Goal: Navigation & Orientation: Go to known website

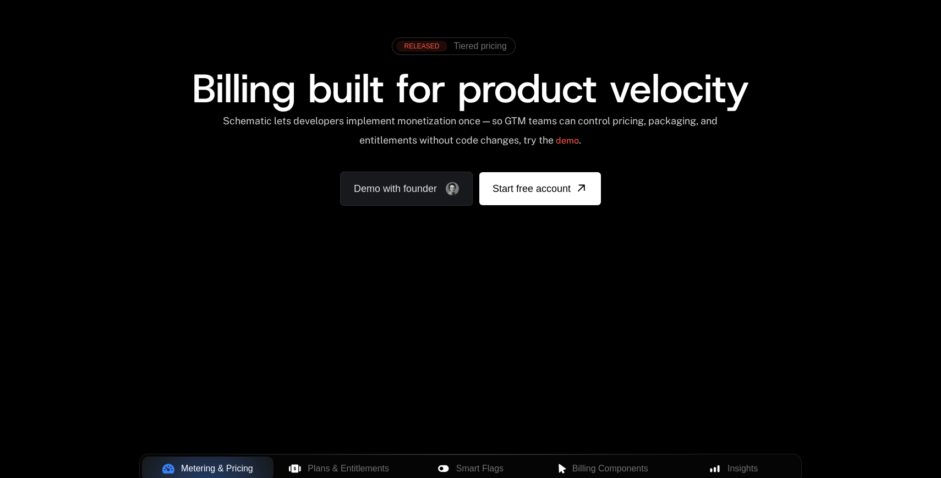
scroll to position [100, 0]
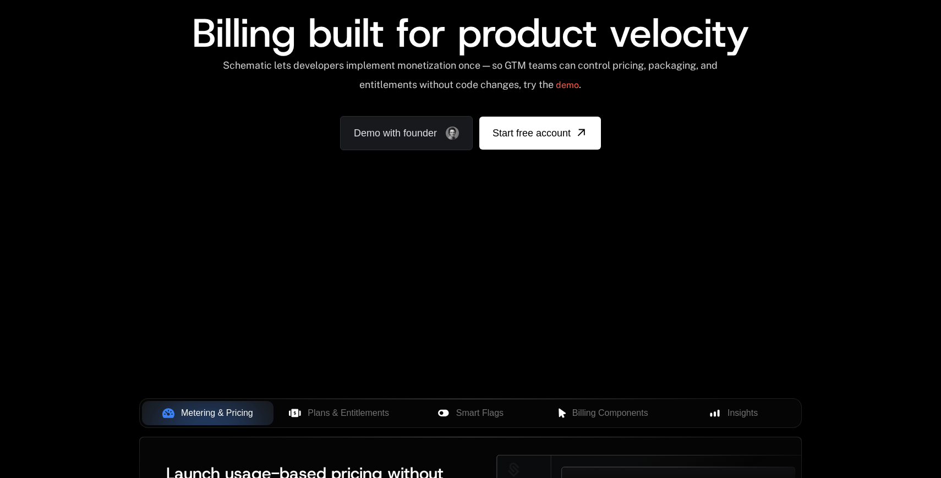
scroll to position [100, 0]
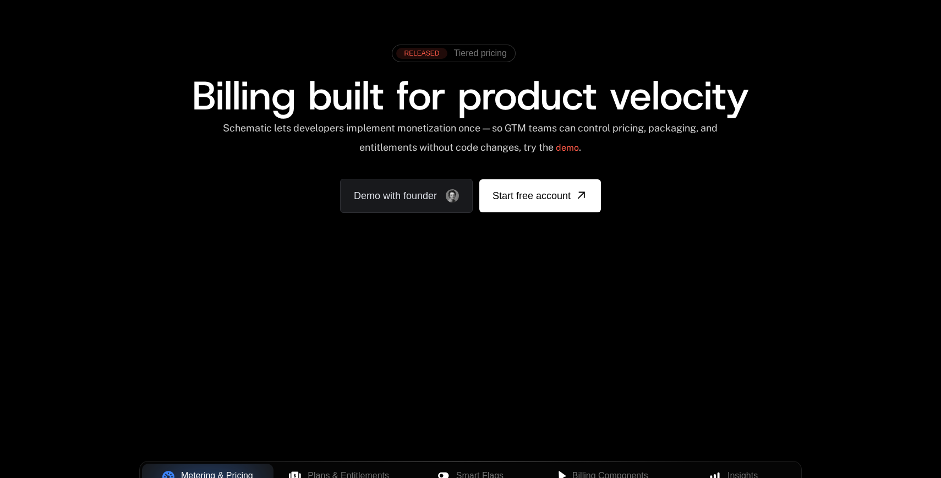
scroll to position [37, 0]
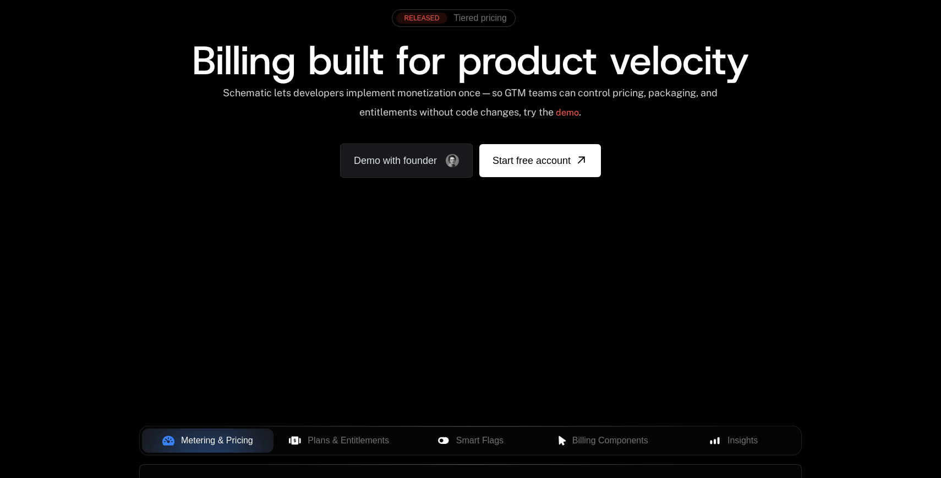
scroll to position [68, 0]
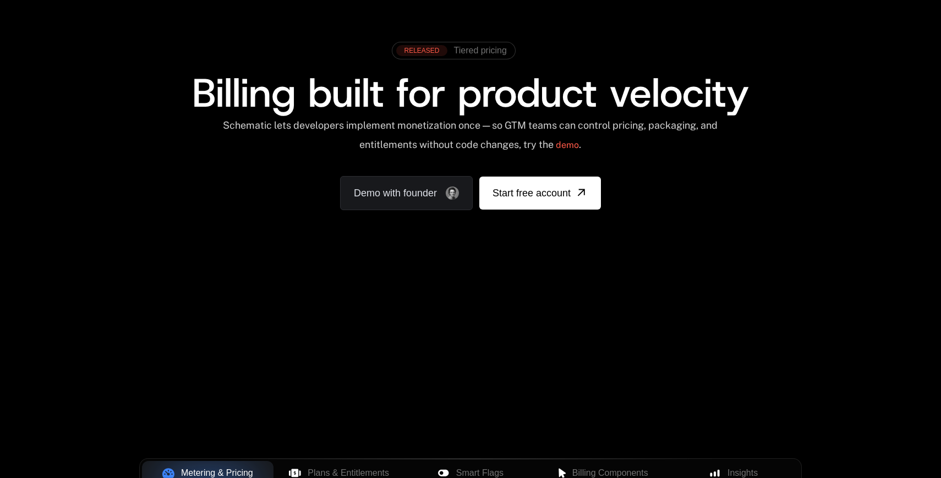
scroll to position [42, 0]
